Goal: Information Seeking & Learning: Learn about a topic

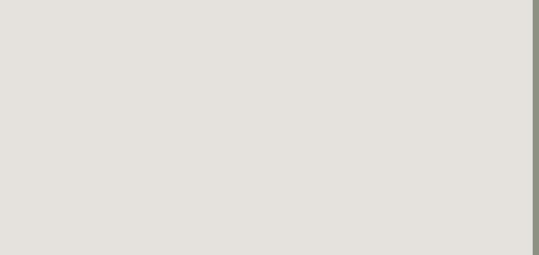
scroll to position [955, 6]
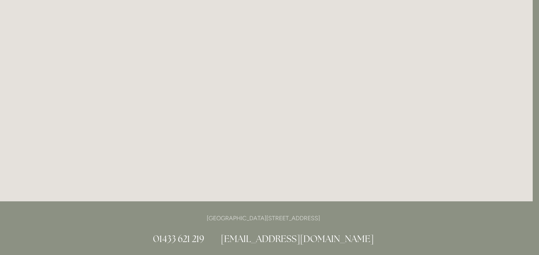
scroll to position [0, 6]
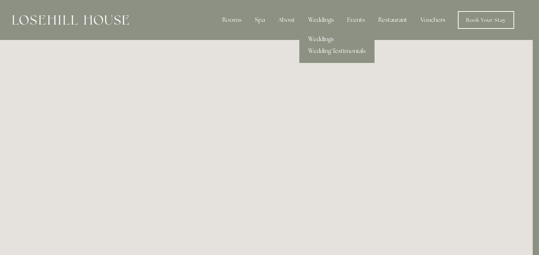
drag, startPoint x: 322, startPoint y: 20, endPoint x: 324, endPoint y: 37, distance: 17.6
click at [324, 27] on div "Weddings Weddings Wedding Testimonials" at bounding box center [320, 20] width 37 height 15
click at [324, 39] on link "Weddings" at bounding box center [336, 39] width 75 height 12
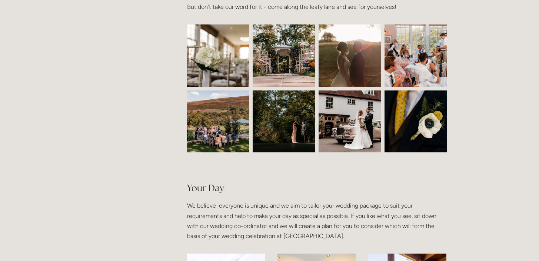
scroll to position [215, 0]
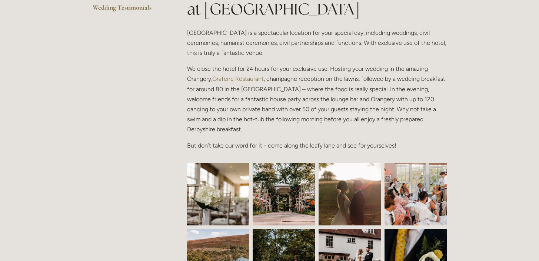
click at [248, 80] on link "Grafene Restaurant" at bounding box center [237, 78] width 51 height 7
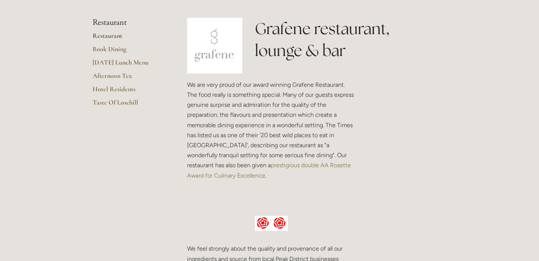
scroll to position [175, 0]
click at [109, 49] on link "Book Dining" at bounding box center [128, 50] width 71 height 13
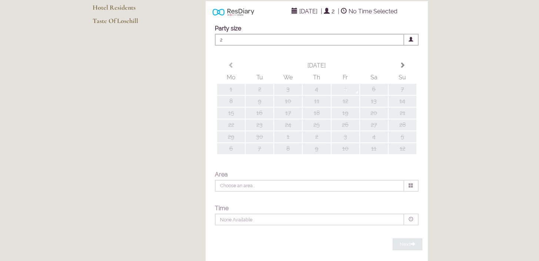
type input "Any Area"
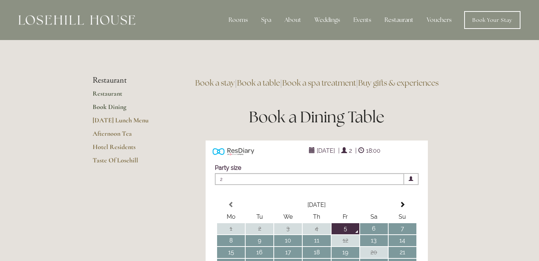
click at [107, 94] on link "Restaurant" at bounding box center [128, 95] width 71 height 13
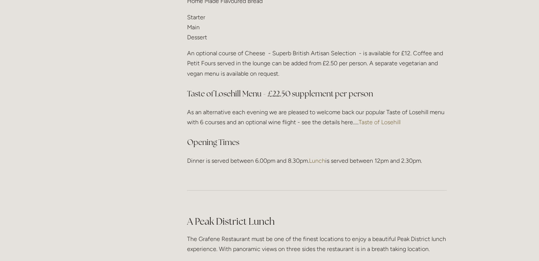
scroll to position [877, 0]
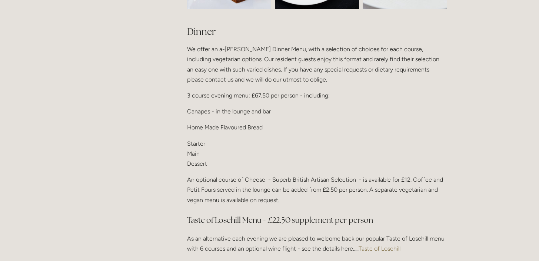
drag, startPoint x: 262, startPoint y: 48, endPoint x: 298, endPoint y: 85, distance: 51.6
click at [298, 85] on div "Dinner We offer an a-[PERSON_NAME] Dinner Menu, with a selection of choices for…" at bounding box center [317, 158] width 260 height 267
drag, startPoint x: 289, startPoint y: 124, endPoint x: 203, endPoint y: 94, distance: 91.2
click at [203, 94] on div "Dinner We offer an a-la-carte Dinner Menu, with a selection of choices for each…" at bounding box center [317, 158] width 260 height 267
click at [203, 94] on p "3 course evening menu: £67.50 per person - including:" at bounding box center [317, 95] width 260 height 10
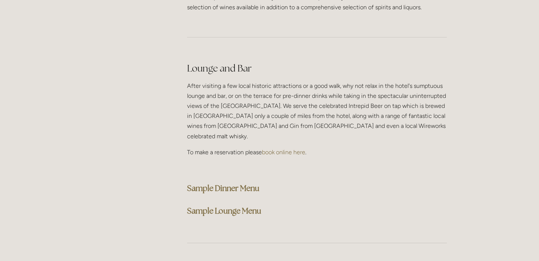
scroll to position [1832, 0]
click at [224, 183] on strong "Sample Dinner Menu" at bounding box center [223, 188] width 72 height 10
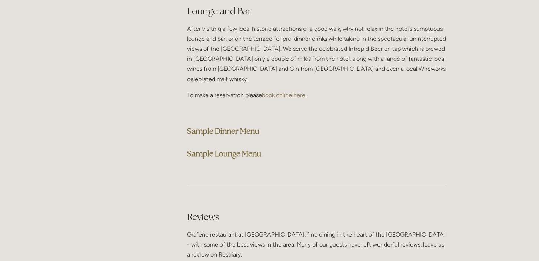
scroll to position [2026, 0]
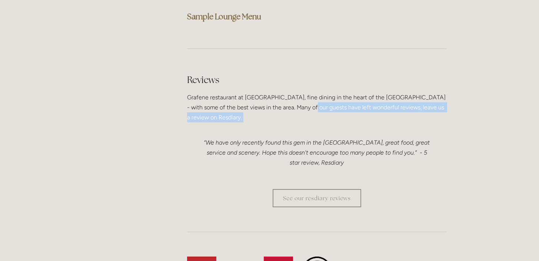
drag, startPoint x: 295, startPoint y: 84, endPoint x: 307, endPoint y: 110, distance: 27.8
click at [307, 110] on div "Reviews Grafene restaurant at Losehill House, fine dining in the heart of the P…" at bounding box center [317, 124] width 260 height 103
click at [307, 129] on blockquote "“We have only recently found this gem in the Peak District, great food, great s…" at bounding box center [317, 153] width 260 height 48
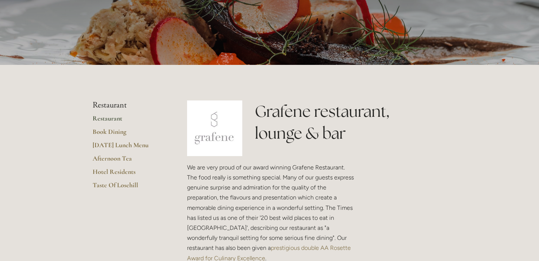
scroll to position [0, 0]
